Goal: Navigation & Orientation: Find specific page/section

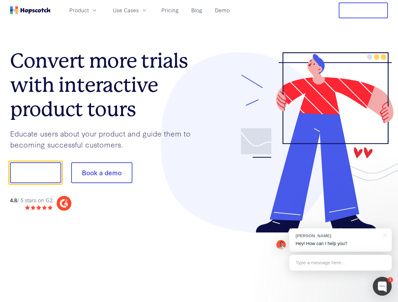
click at [199, 151] on div at bounding box center [293, 142] width 189 height 181
click at [89, 10] on span "Product" at bounding box center [79, 10] width 20 height 8
click at [139, 10] on span "Use Cases" at bounding box center [126, 10] width 26 height 8
click at [363, 10] on button "Free Trial" at bounding box center [362, 11] width 49 height 16
click at [35, 173] on button "Show me!" at bounding box center [35, 172] width 51 height 21
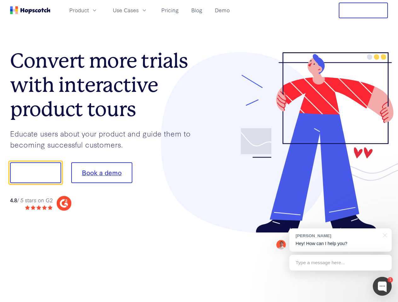
click at [101, 173] on button "Book a demo" at bounding box center [101, 172] width 61 height 21
click at [382, 287] on div at bounding box center [381, 286] width 19 height 19
click at [340, 240] on div "[PERSON_NAME] Hey! How can I help you?" at bounding box center [340, 240] width 102 height 23
click at [383, 235] on div at bounding box center [384, 235] width 16 height 13
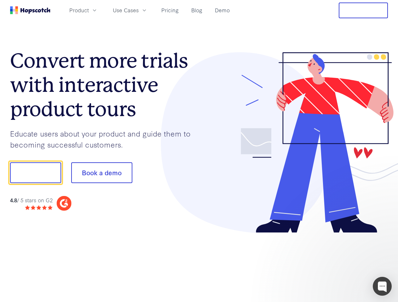
click at [340, 263] on div at bounding box center [332, 172] width 118 height 210
